Goal: Task Accomplishment & Management: Use online tool/utility

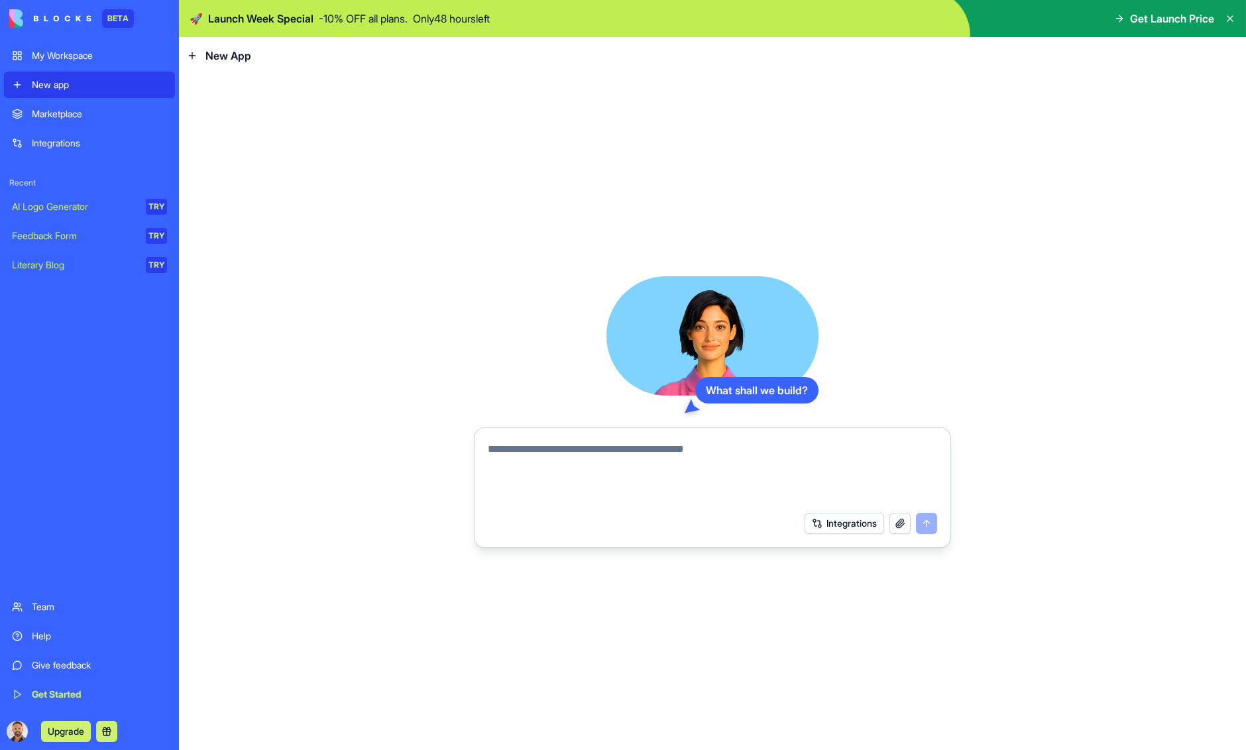
click at [831, 524] on button "Integrations" at bounding box center [844, 523] width 80 height 21
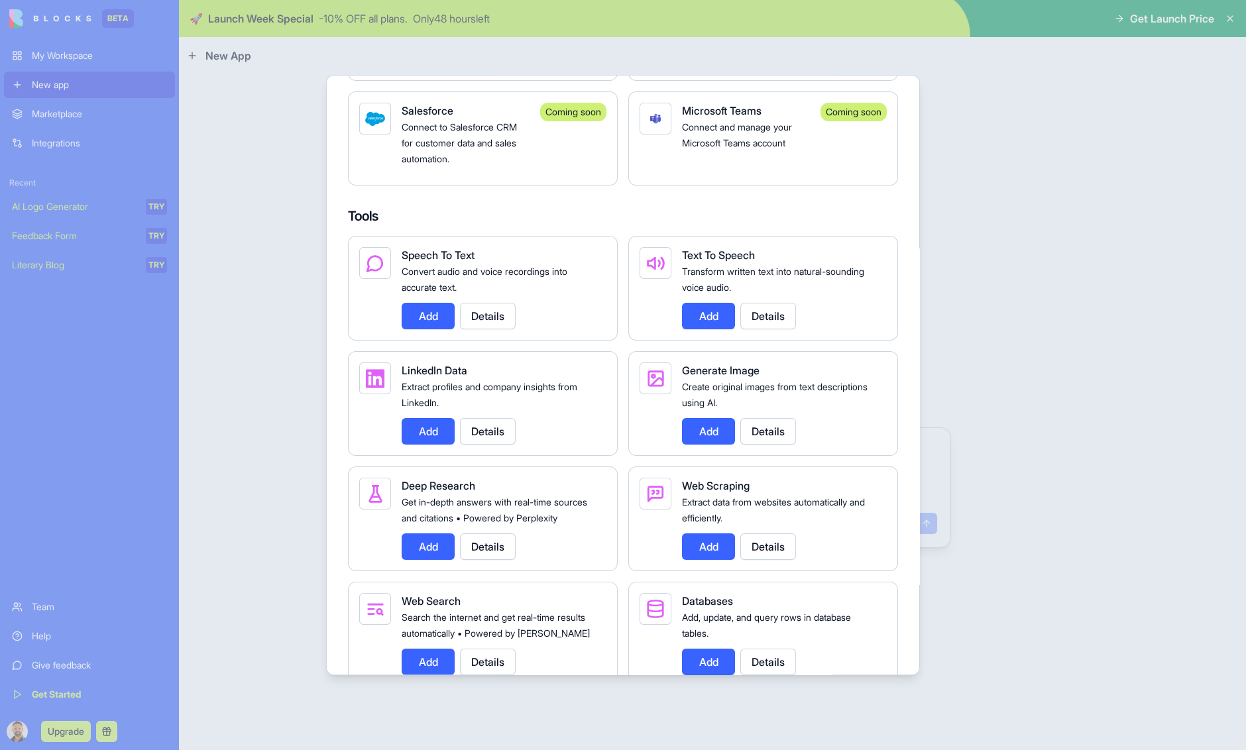
scroll to position [1352, 0]
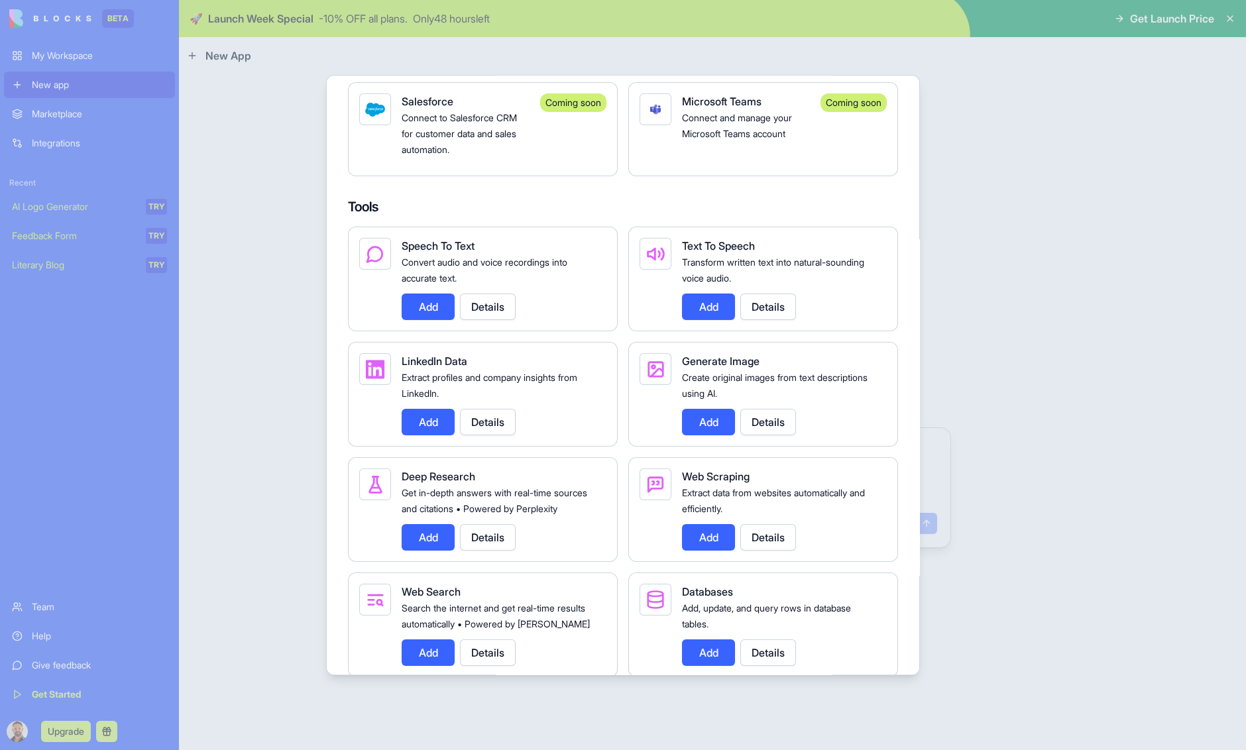
click at [431, 435] on button "Add" at bounding box center [428, 422] width 53 height 27
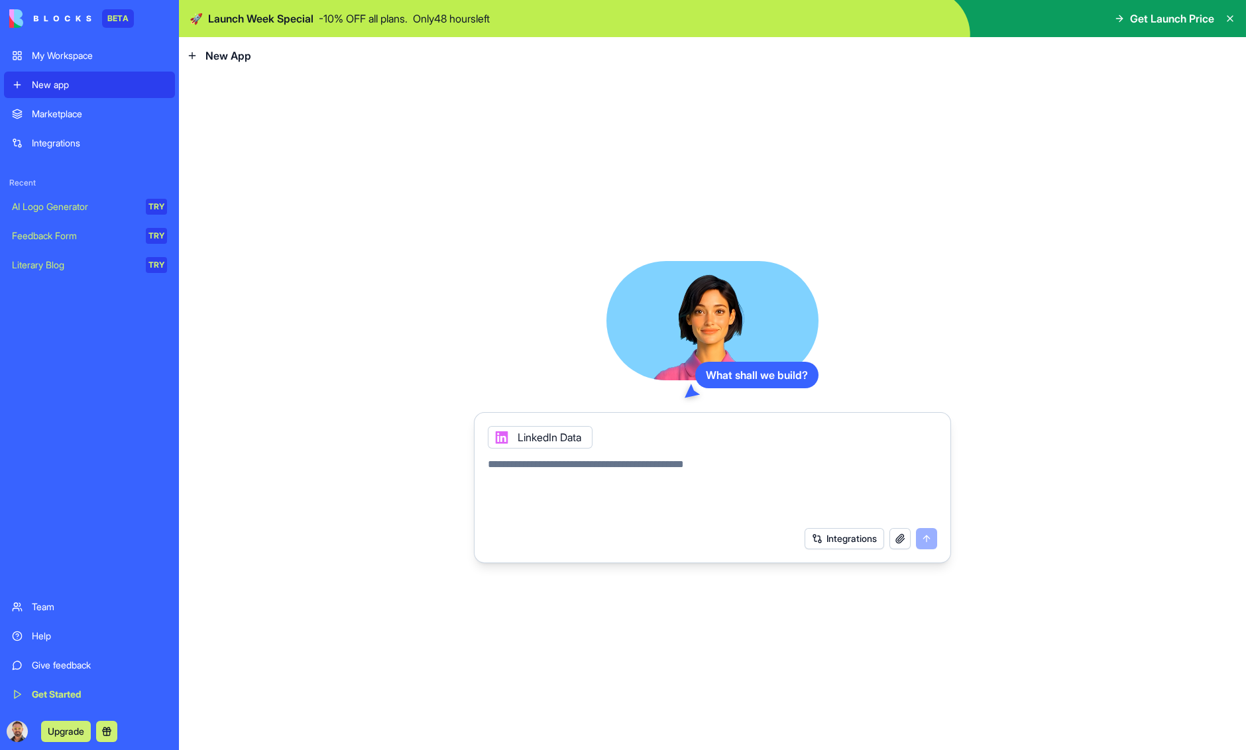
click at [500, 438] on icon at bounding box center [501, 437] width 11 height 11
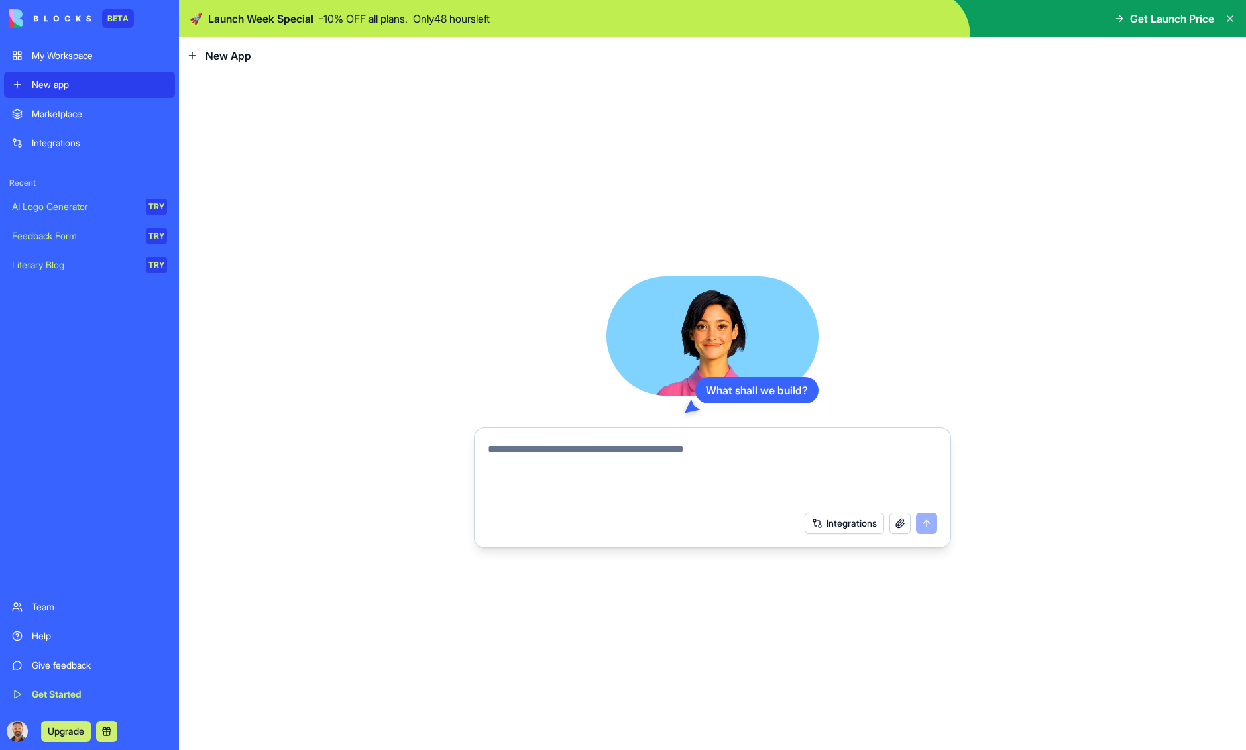
click at [513, 453] on textarea at bounding box center [712, 473] width 449 height 64
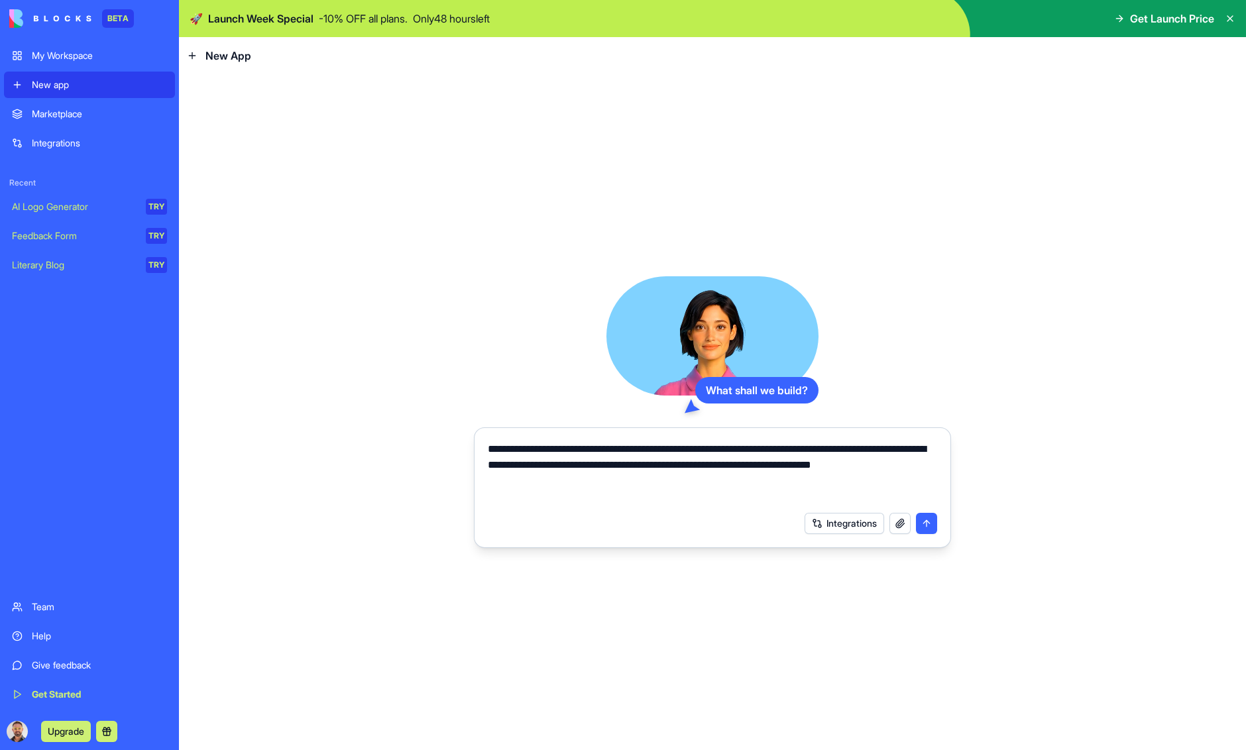
type textarea "**********"
click at [928, 526] on button "submit" at bounding box center [926, 523] width 21 height 21
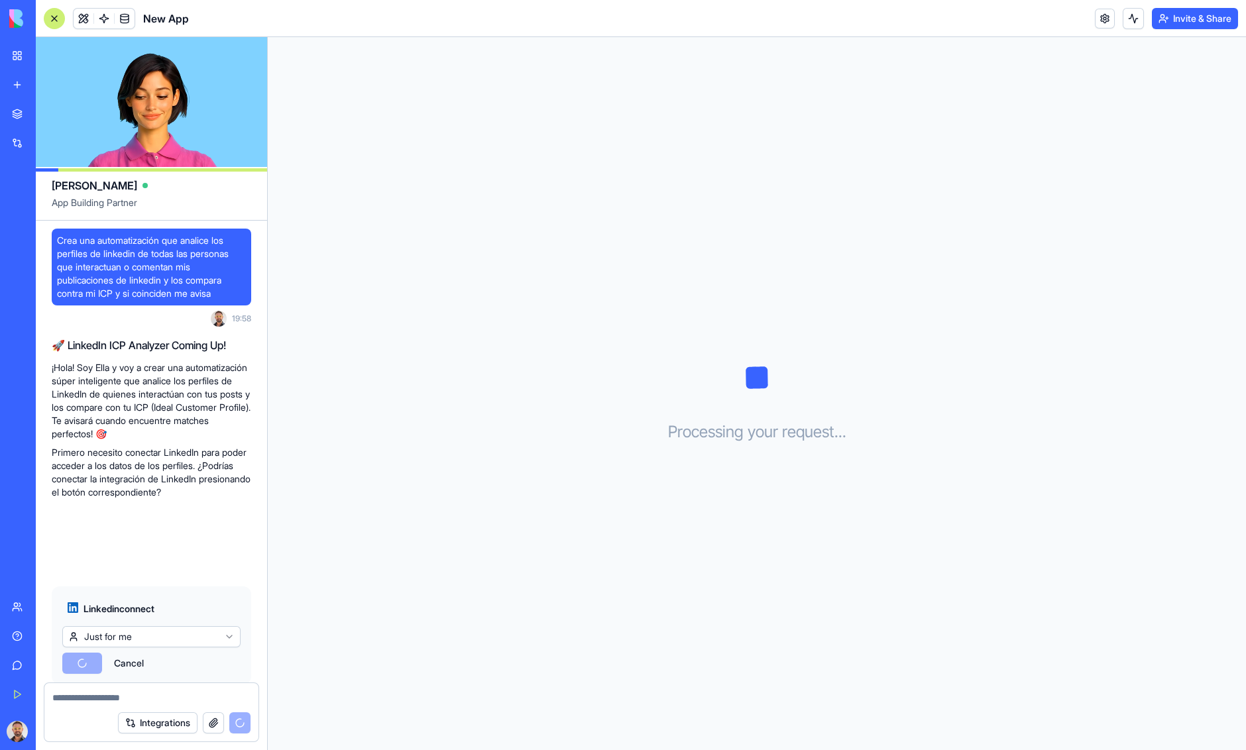
scroll to position [36, 0]
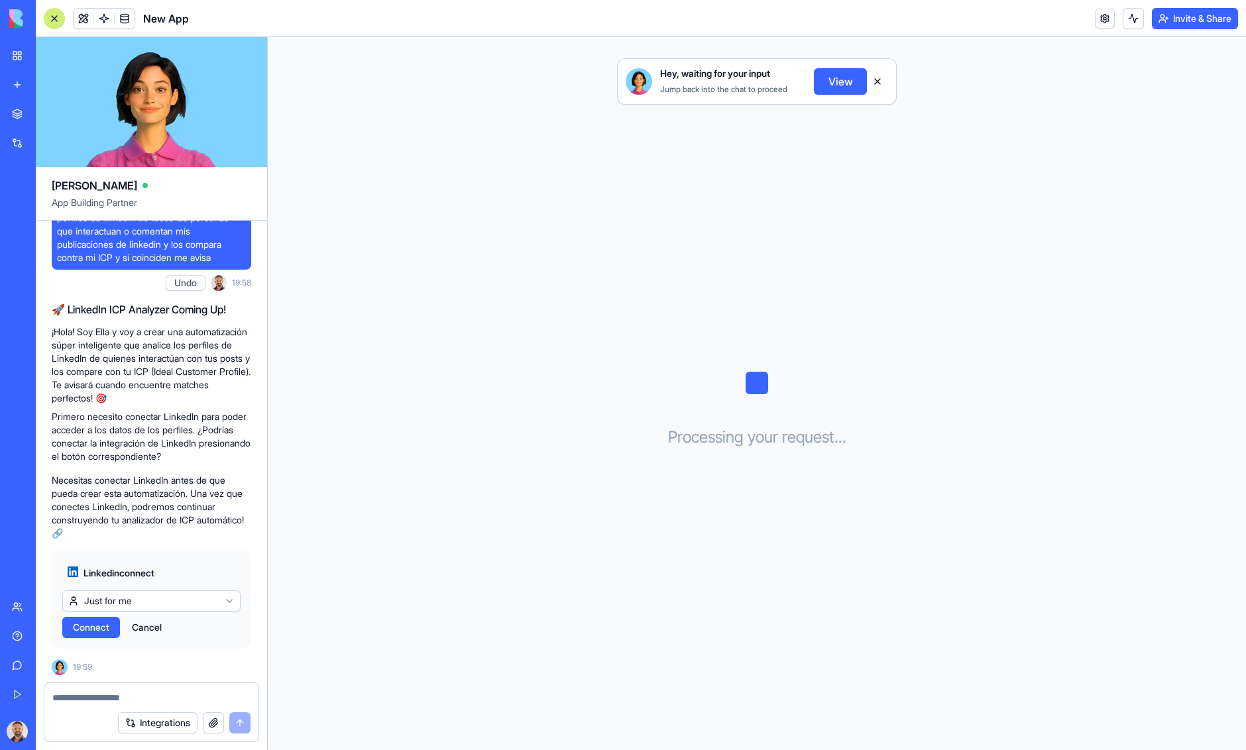
click at [152, 603] on html "BETA My Workspace New app Marketplace Integrations Recent New App AI Logo Gener…" at bounding box center [623, 375] width 1246 height 750
click at [105, 623] on span "Connect" at bounding box center [91, 627] width 36 height 13
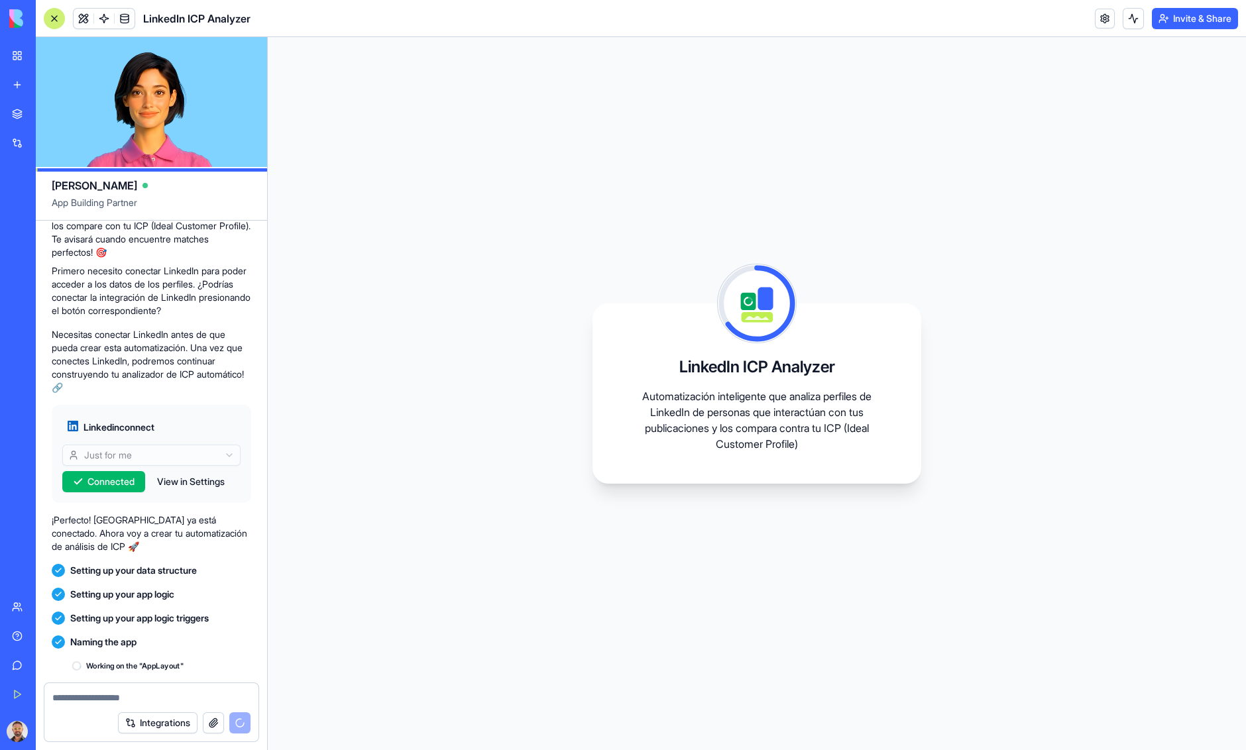
scroll to position [301, 0]
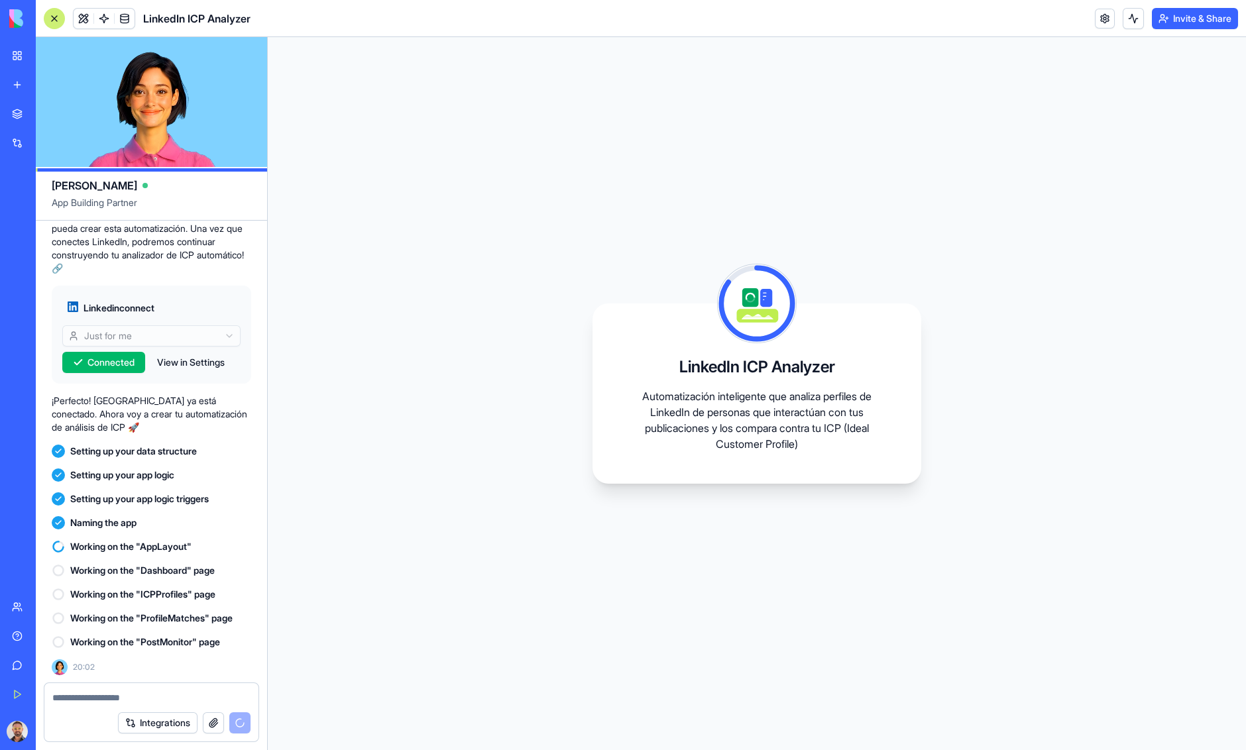
click at [1186, 18] on button "Invite & Share" at bounding box center [1195, 18] width 86 height 21
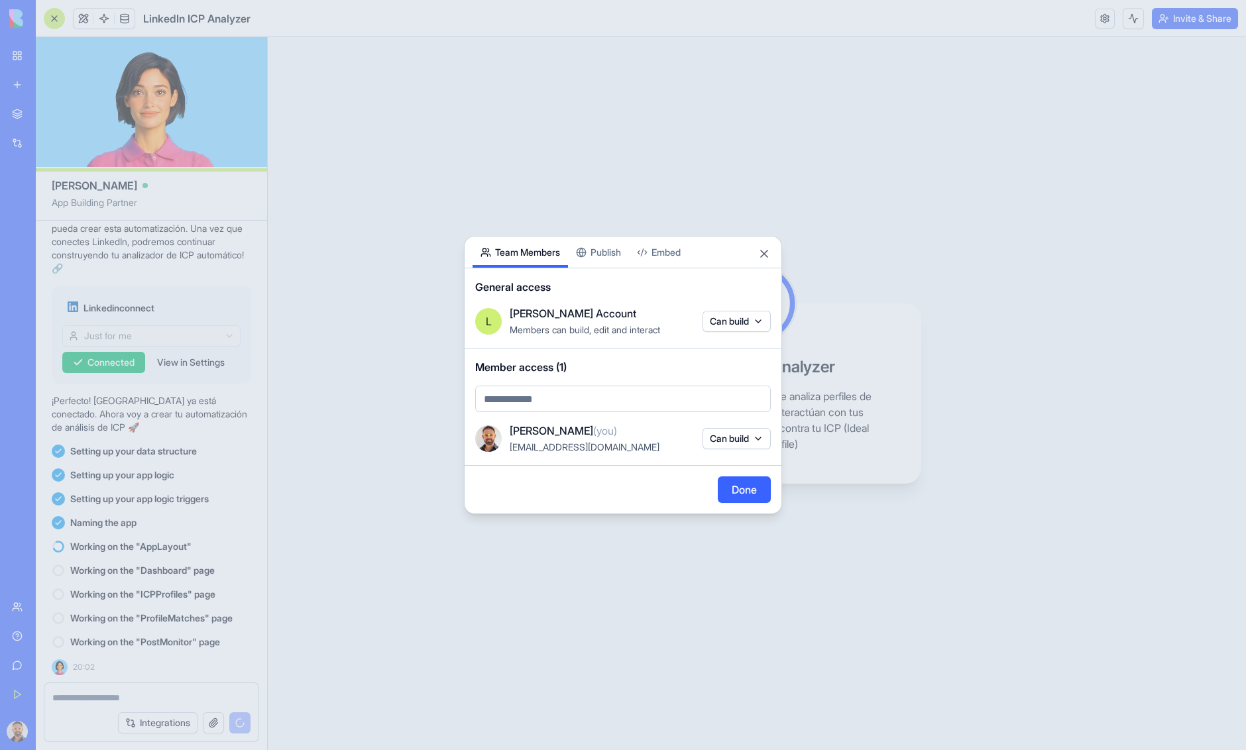
click at [749, 490] on button "Done" at bounding box center [744, 489] width 53 height 27
